Goal: Task Accomplishment & Management: Manage account settings

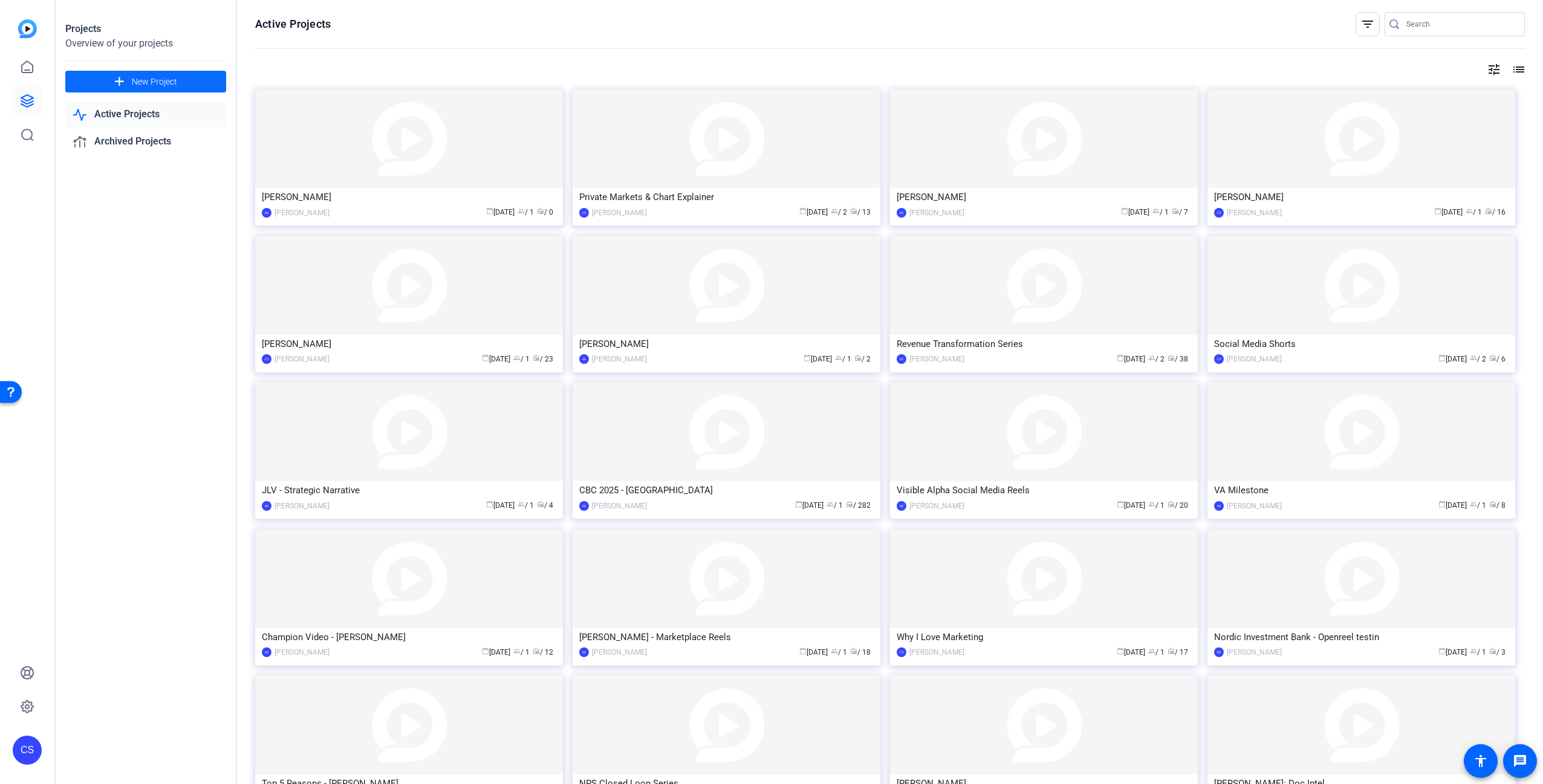
click at [175, 80] on span "New Project" at bounding box center [154, 82] width 46 height 13
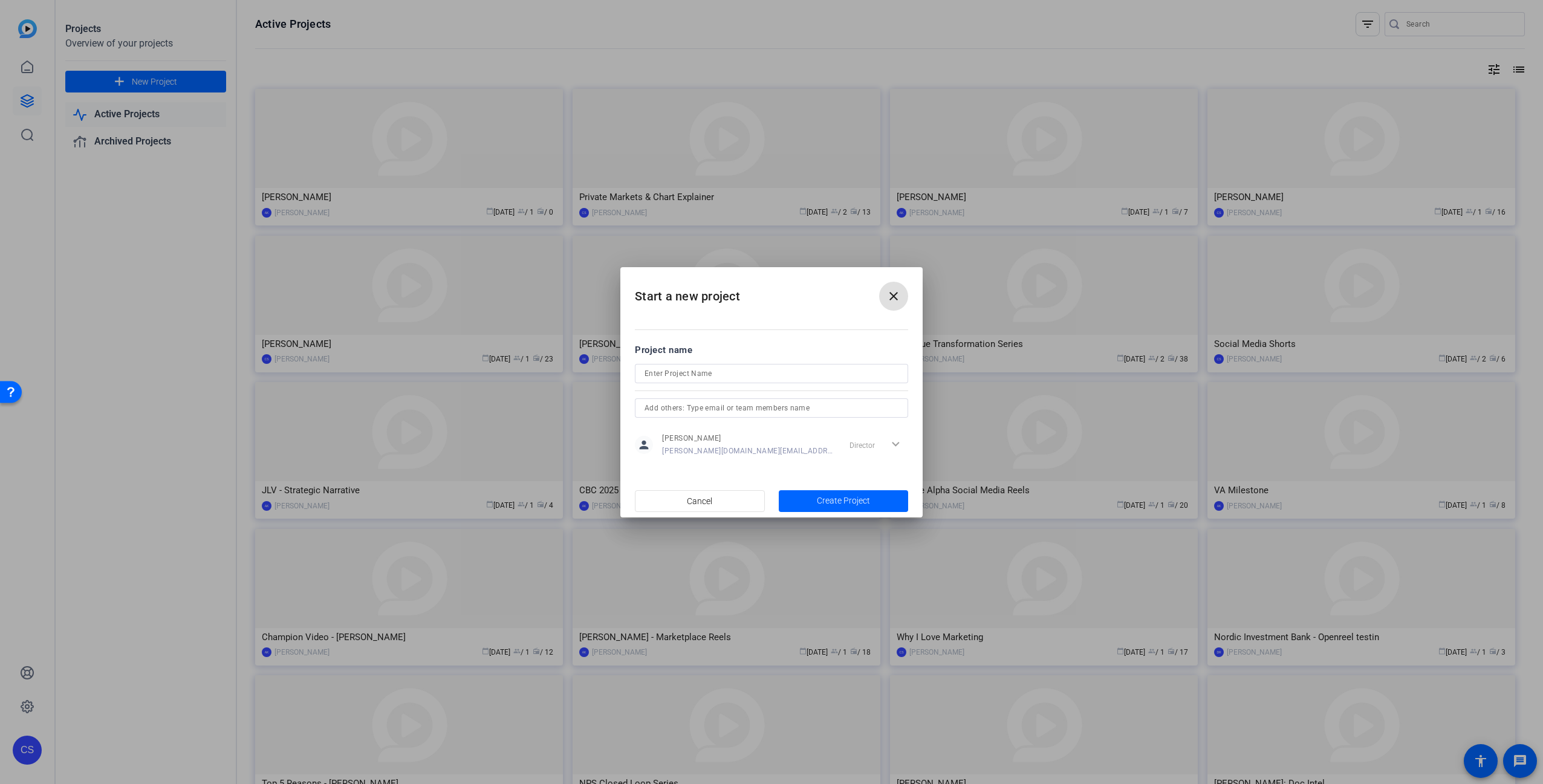
click at [736, 375] on input at bounding box center [772, 373] width 254 height 14
type input "[PERSON_NAME] 60 seconds"
click at [879, 502] on span "button" at bounding box center [844, 501] width 130 height 29
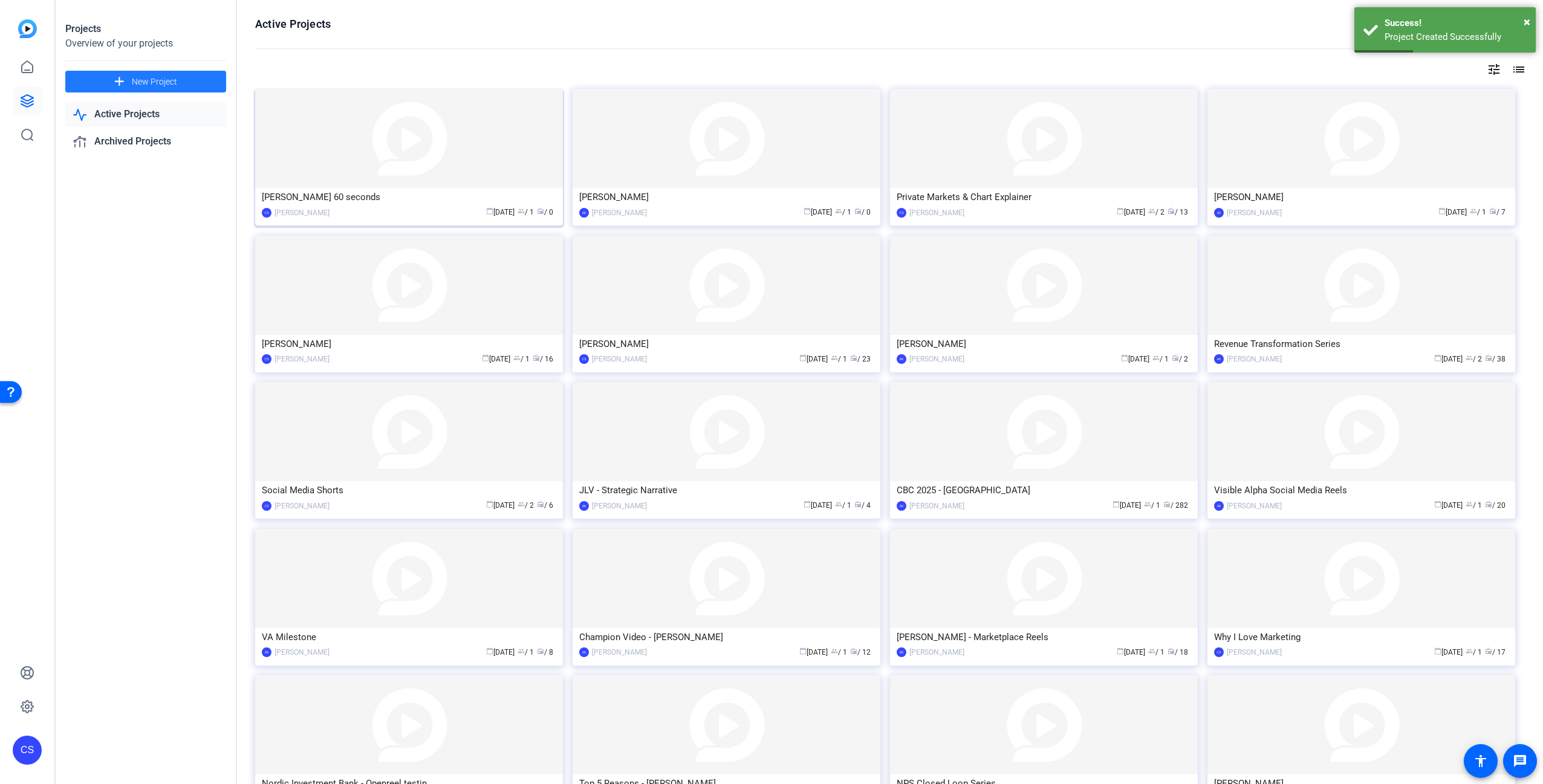
click at [474, 148] on img at bounding box center [409, 138] width 308 height 99
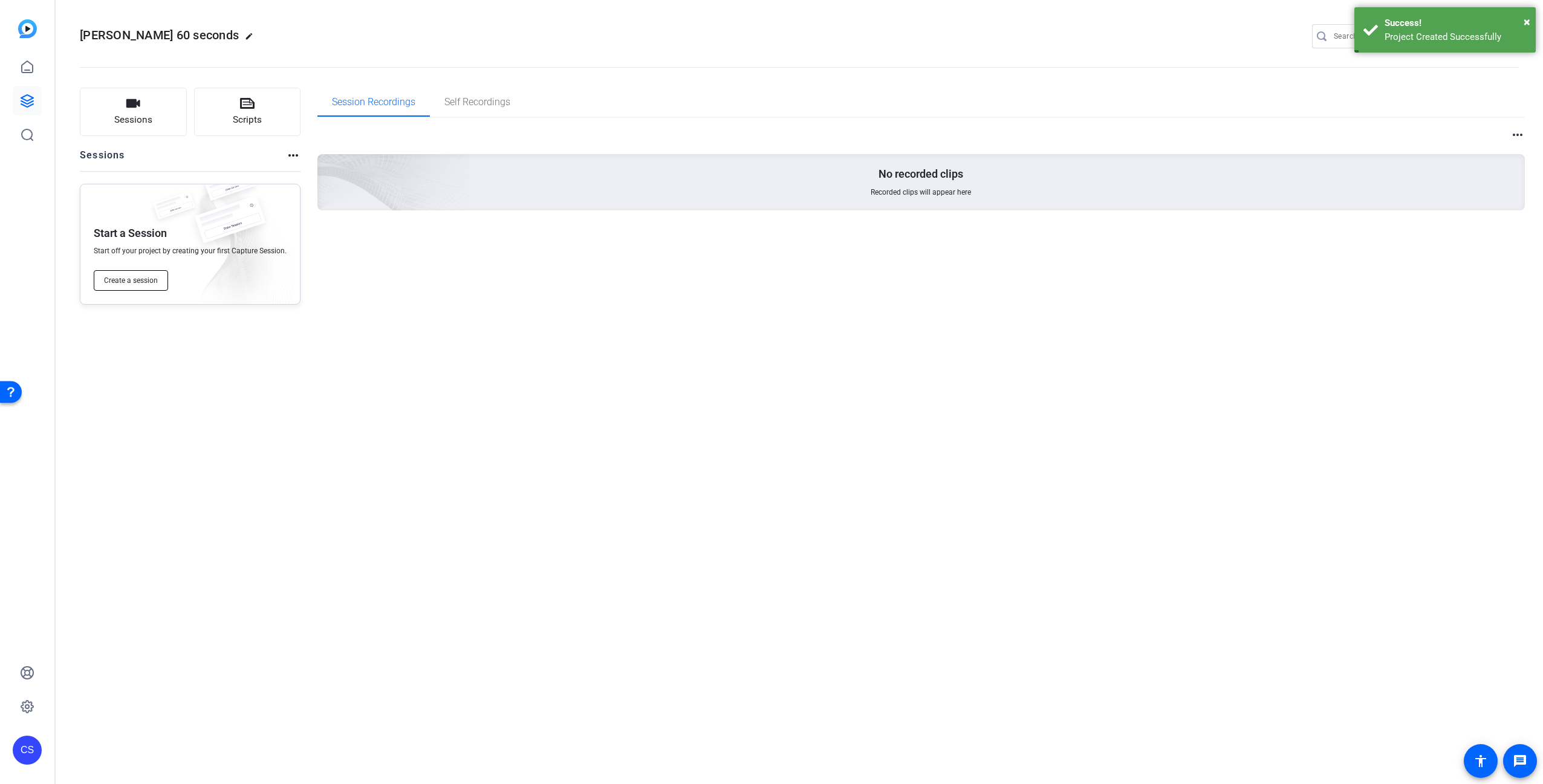
click at [116, 279] on span "Create a session" at bounding box center [131, 281] width 54 height 10
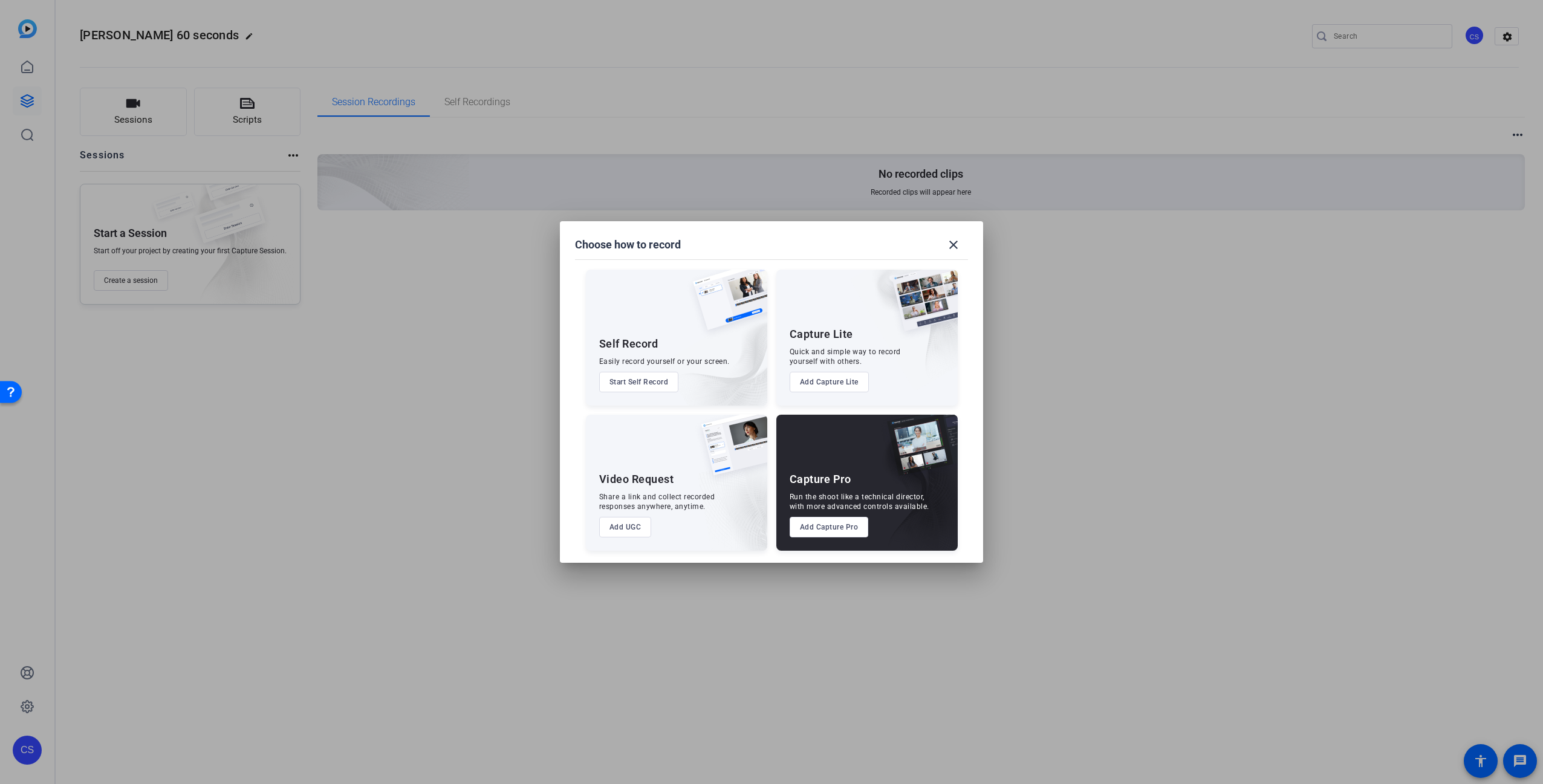
click at [834, 530] on button "Add Capture Pro" at bounding box center [829, 527] width 79 height 20
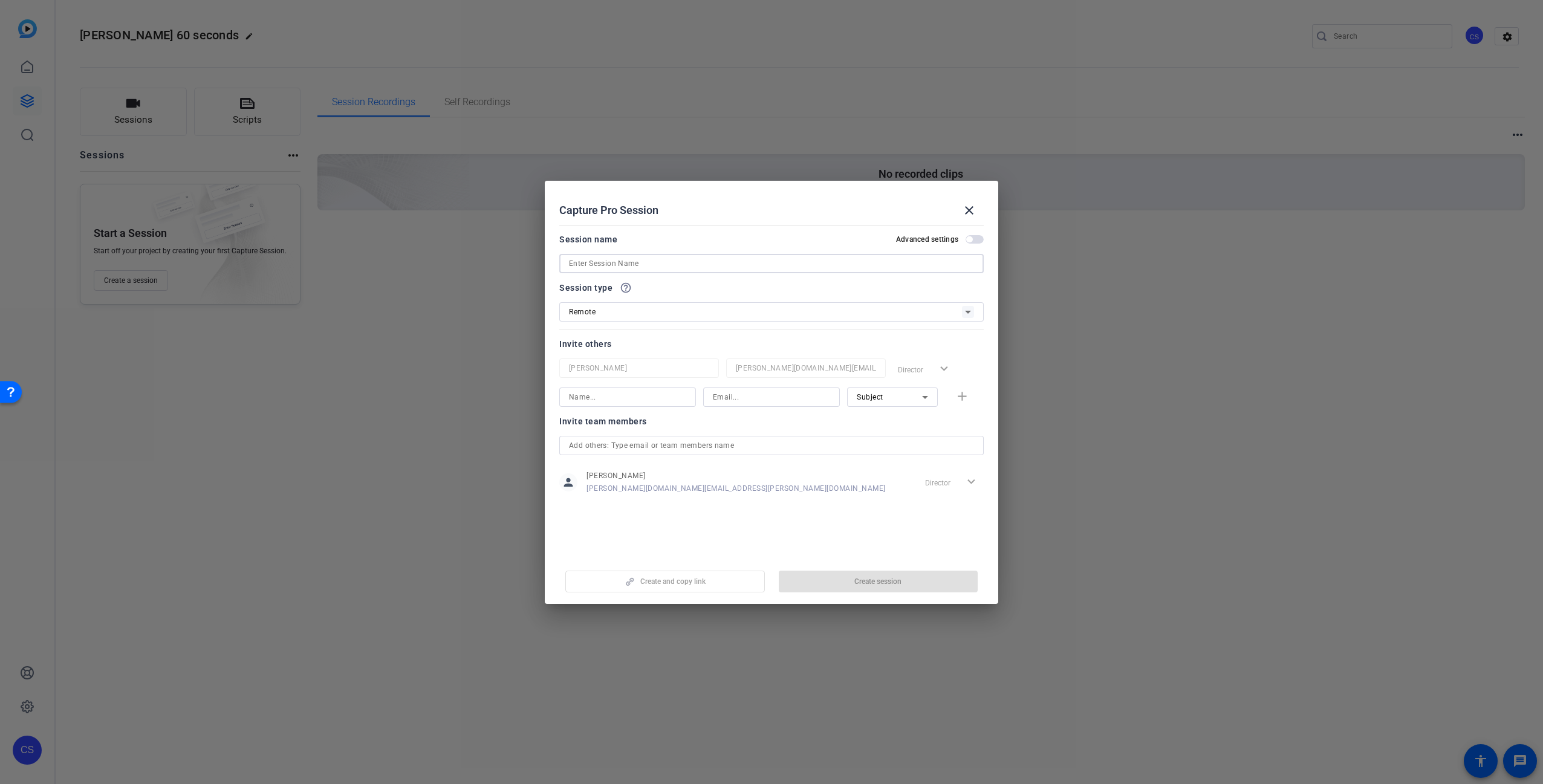
click at [677, 263] on input at bounding box center [772, 263] width 405 height 14
paste input "[PERSON_NAME] 60 seconds"
type input "[PERSON_NAME] 60 seconds"
click at [911, 581] on span "button" at bounding box center [879, 581] width 200 height 29
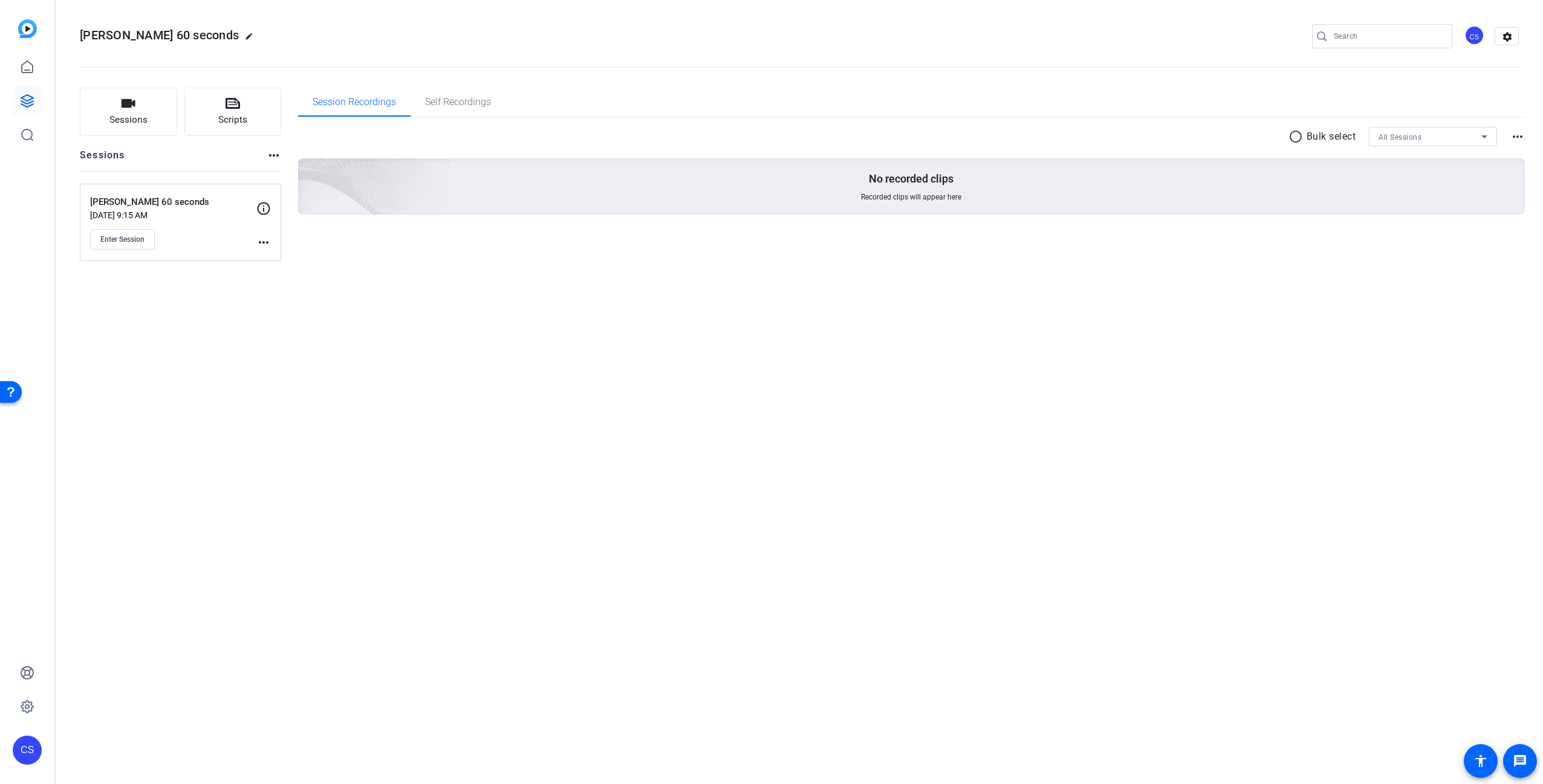
click at [383, 326] on div "[PERSON_NAME] 60 seconds edit CS settings Sessions Scripts Sessions more_horiz …" at bounding box center [799, 392] width 1488 height 784
drag, startPoint x: 527, startPoint y: 337, endPoint x: 522, endPoint y: 340, distance: 5.8
click at [528, 337] on div "[PERSON_NAME] 60 seconds edit CS settings Sessions Scripts Sessions more_horiz …" at bounding box center [799, 392] width 1488 height 784
drag, startPoint x: 581, startPoint y: 325, endPoint x: 592, endPoint y: 320, distance: 12.1
click at [586, 322] on div "[PERSON_NAME] 60 seconds edit CS settings Sessions Scripts Sessions more_horiz …" at bounding box center [799, 392] width 1488 height 784
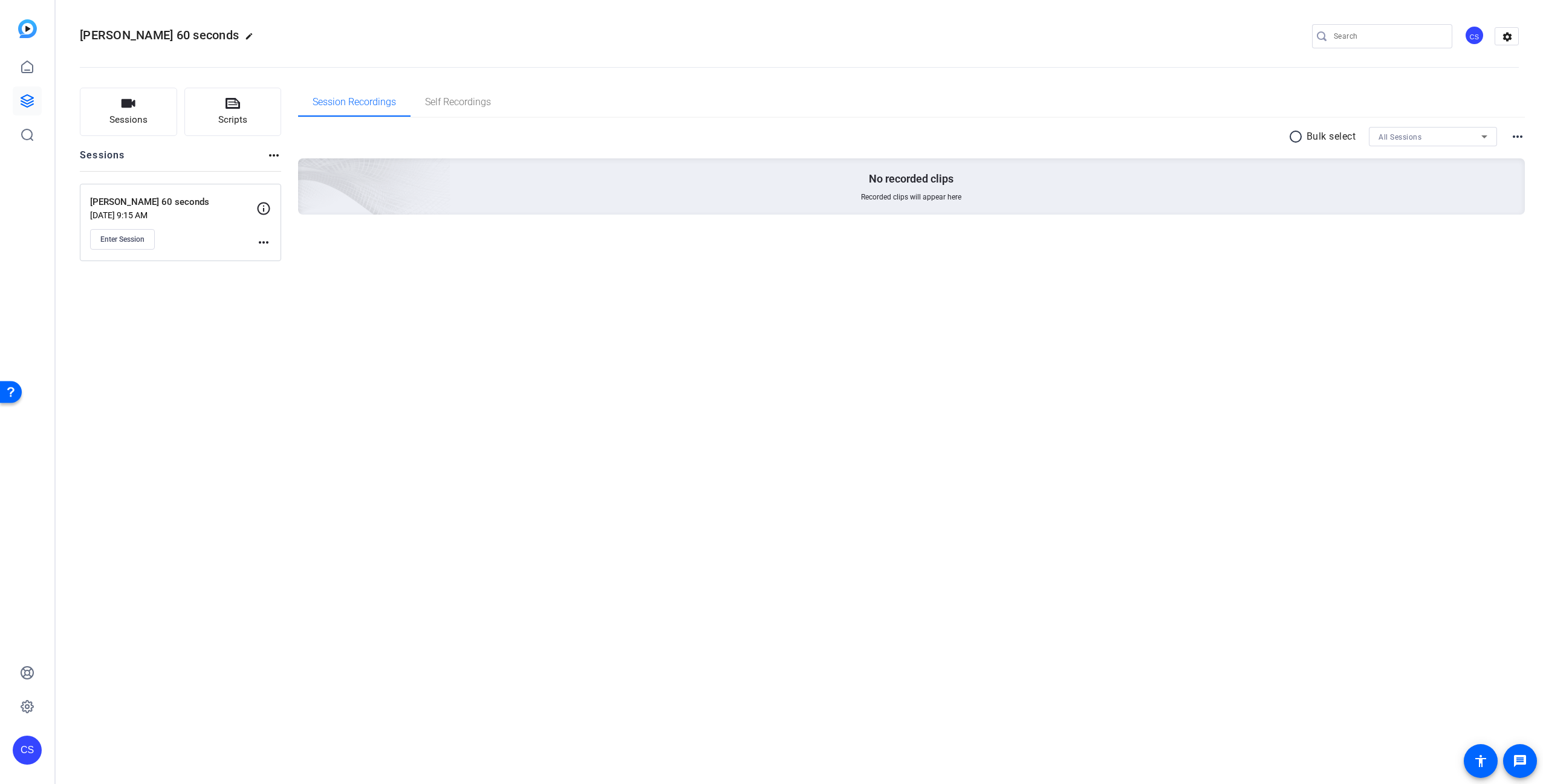
click at [443, 427] on div "[PERSON_NAME] 60 seconds edit CS settings Sessions Scripts Sessions more_horiz …" at bounding box center [799, 392] width 1488 height 784
click at [263, 240] on mat-icon "more_horiz" at bounding box center [263, 242] width 14 height 14
click at [275, 261] on span "Edit Session" at bounding box center [294, 260] width 55 height 14
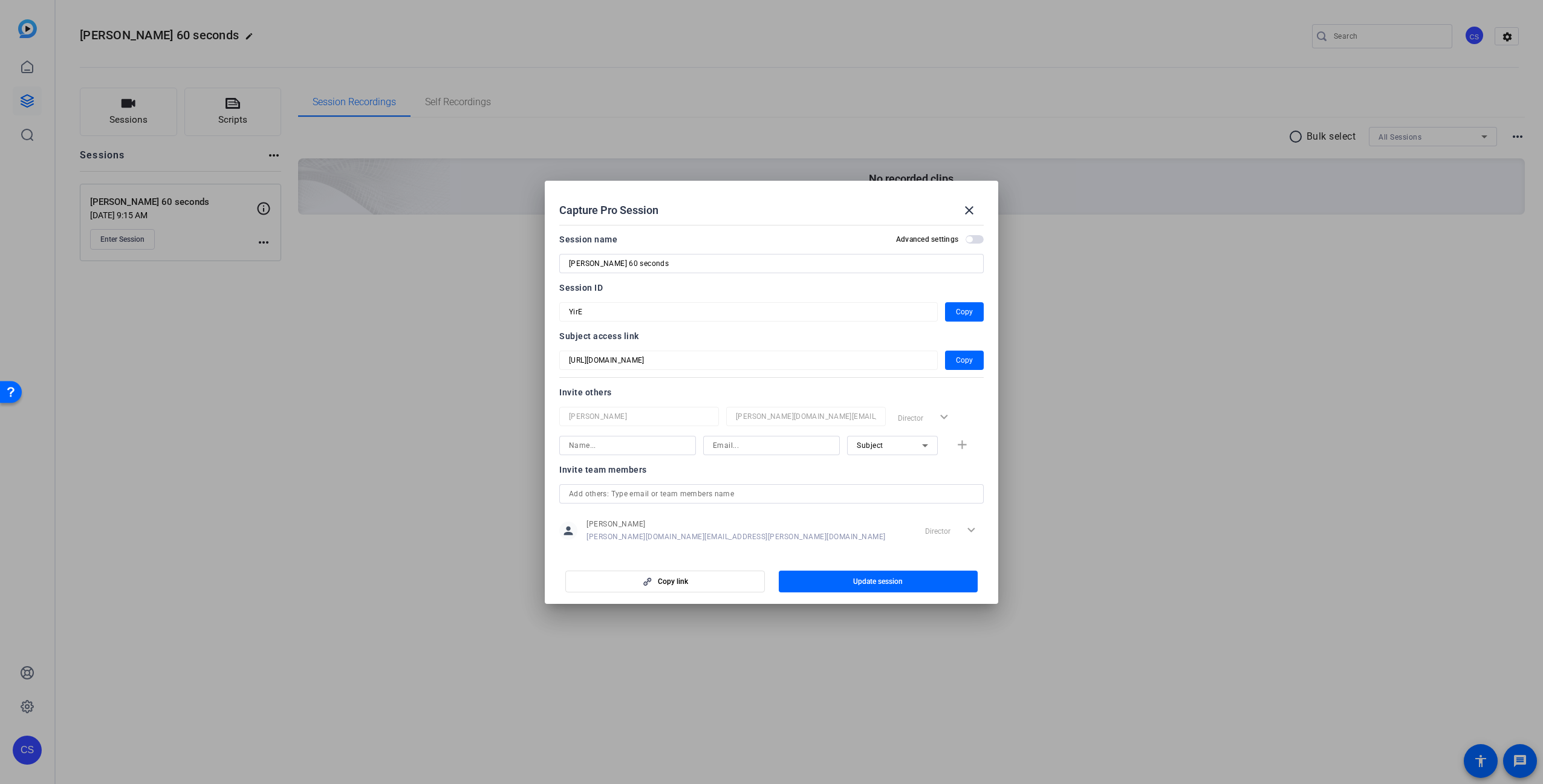
click at [659, 304] on mat-form-field "YirE" at bounding box center [749, 312] width 379 height 19
click at [554, 313] on mat-dialog-content "Session name Advanced settings [PERSON_NAME] 60 seconds Session ID YirE Copy Su…" at bounding box center [772, 388] width 453 height 336
click at [974, 209] on mat-icon "close" at bounding box center [969, 210] width 14 height 14
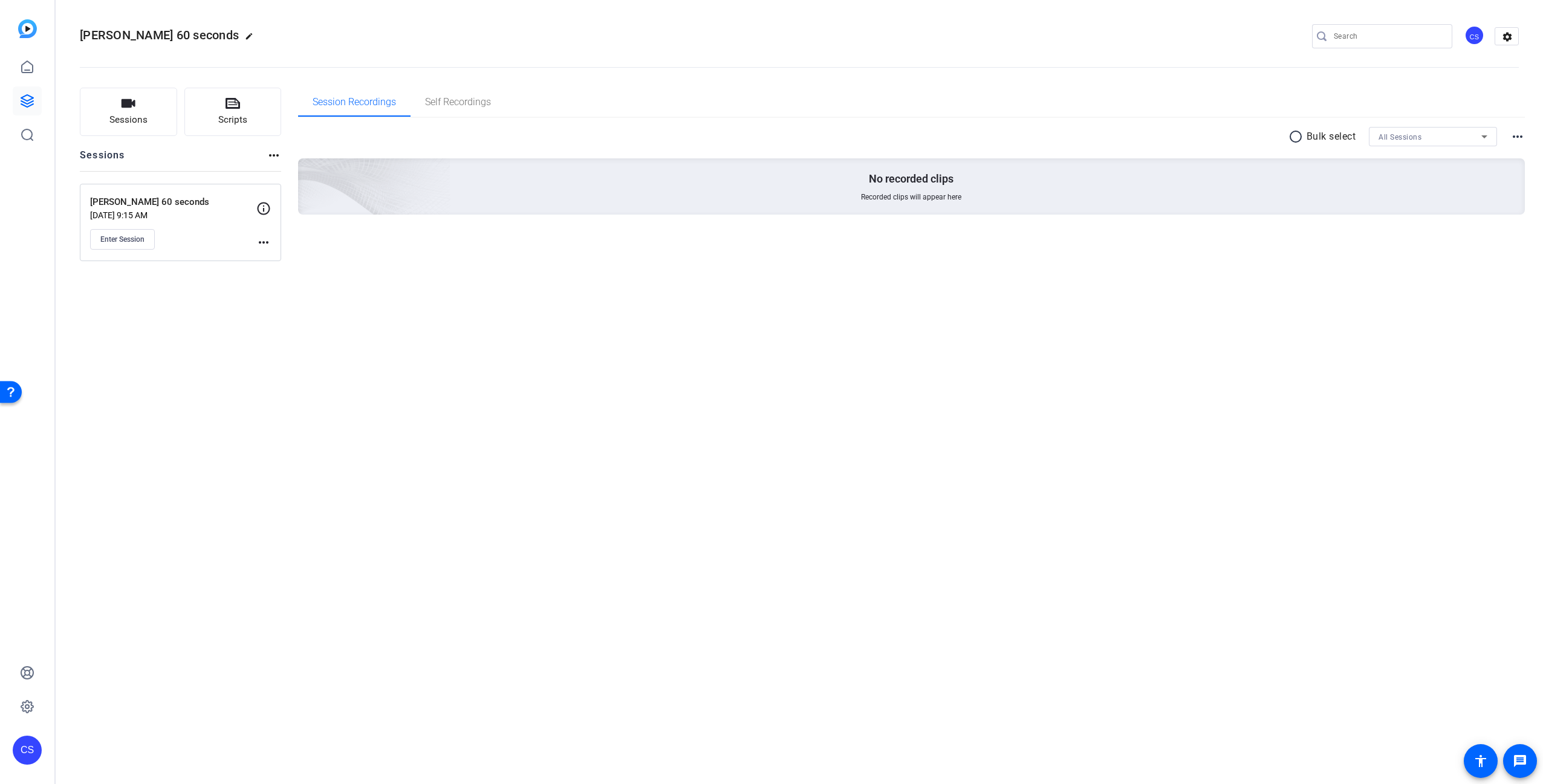
click at [516, 364] on div "[PERSON_NAME] 60 seconds edit CS settings Sessions Scripts Sessions more_horiz …" at bounding box center [799, 392] width 1488 height 784
